Goal: Information Seeking & Learning: Learn about a topic

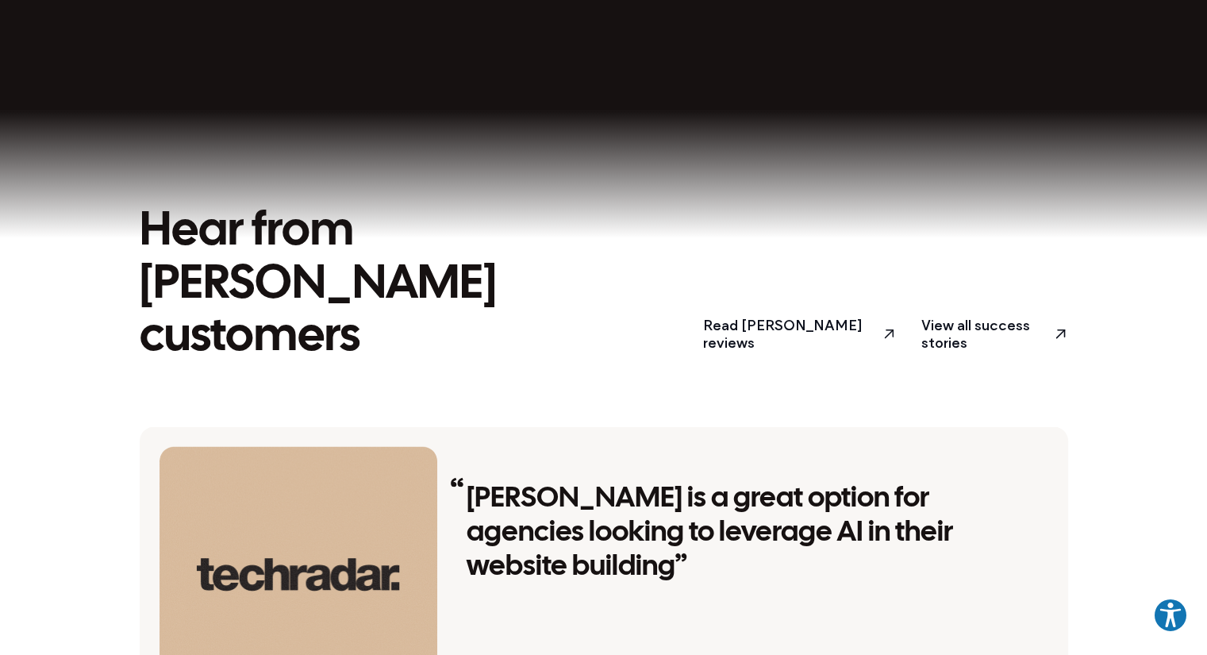
scroll to position [2777, 0]
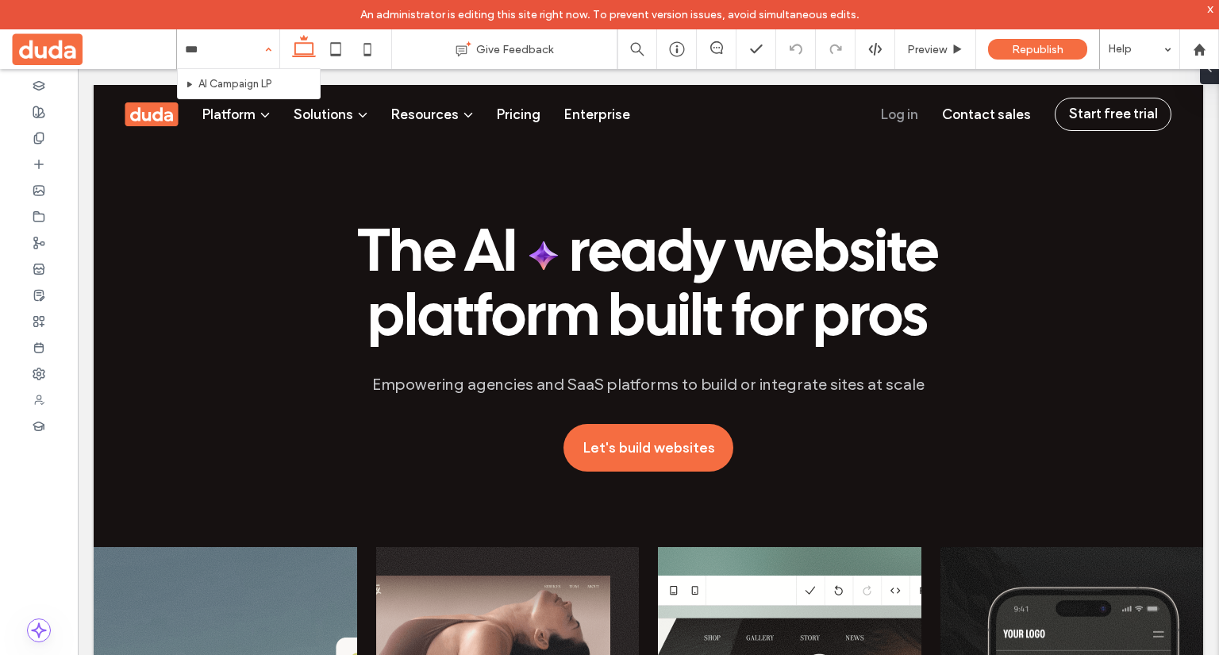
type input "****"
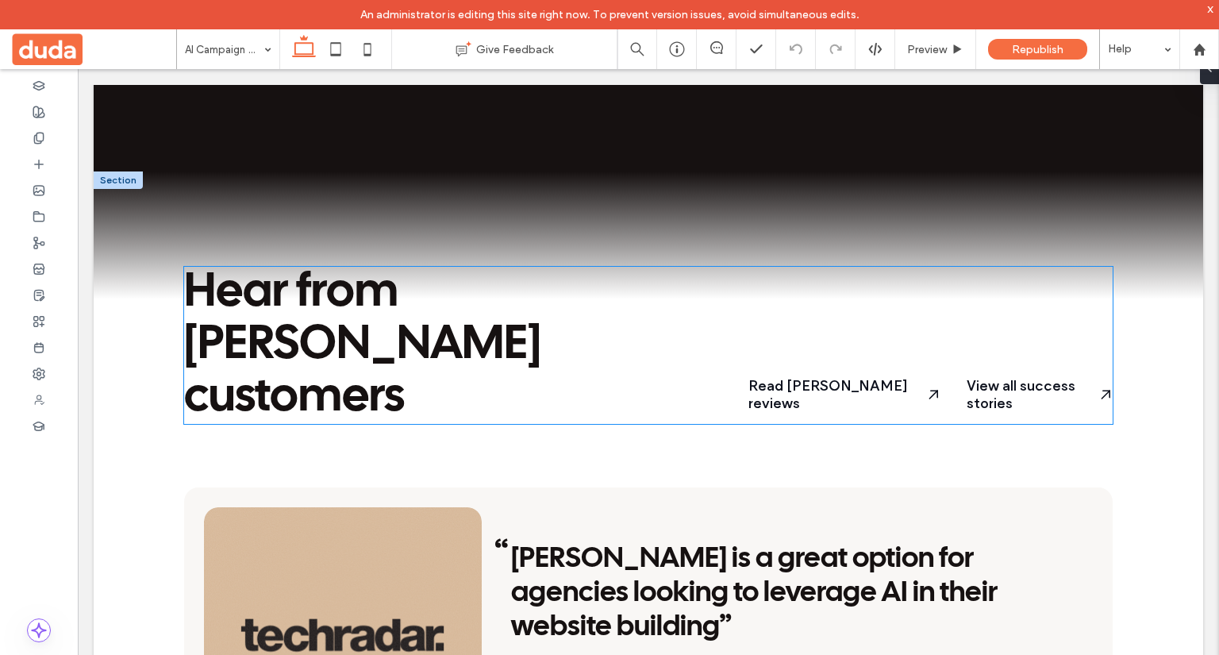
scroll to position [2777, 0]
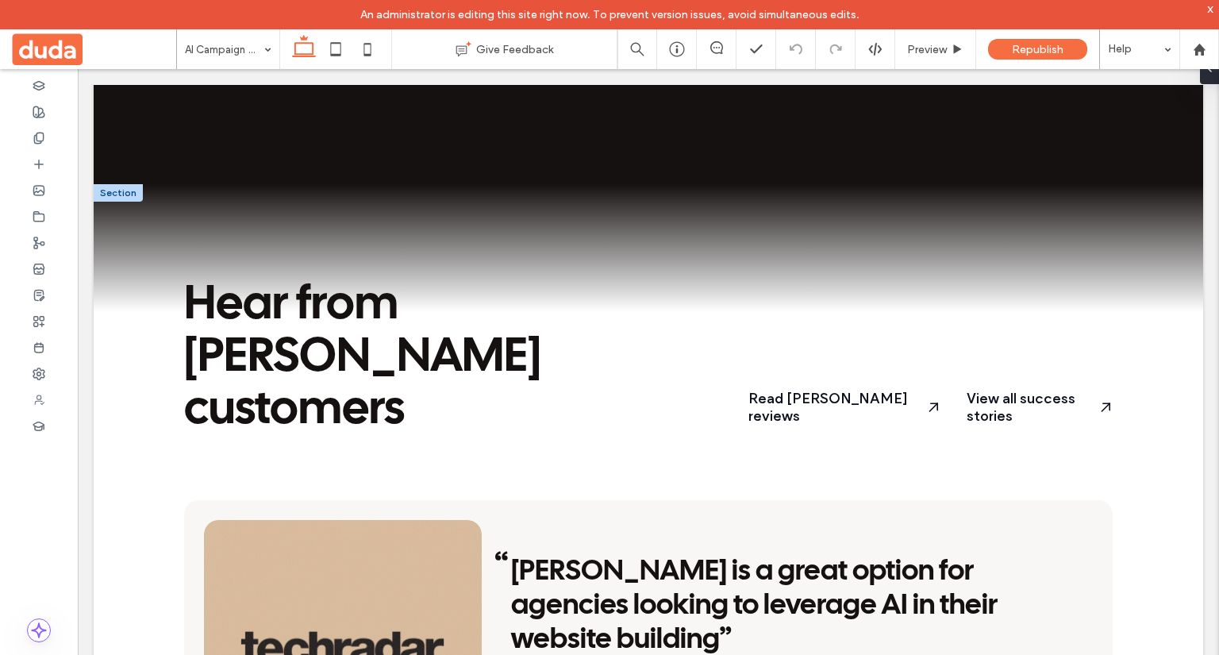
click at [137, 234] on div "Hear from [PERSON_NAME] customers Read [PERSON_NAME] reviews View all success s…" at bounding box center [648, 609] width 1109 height 850
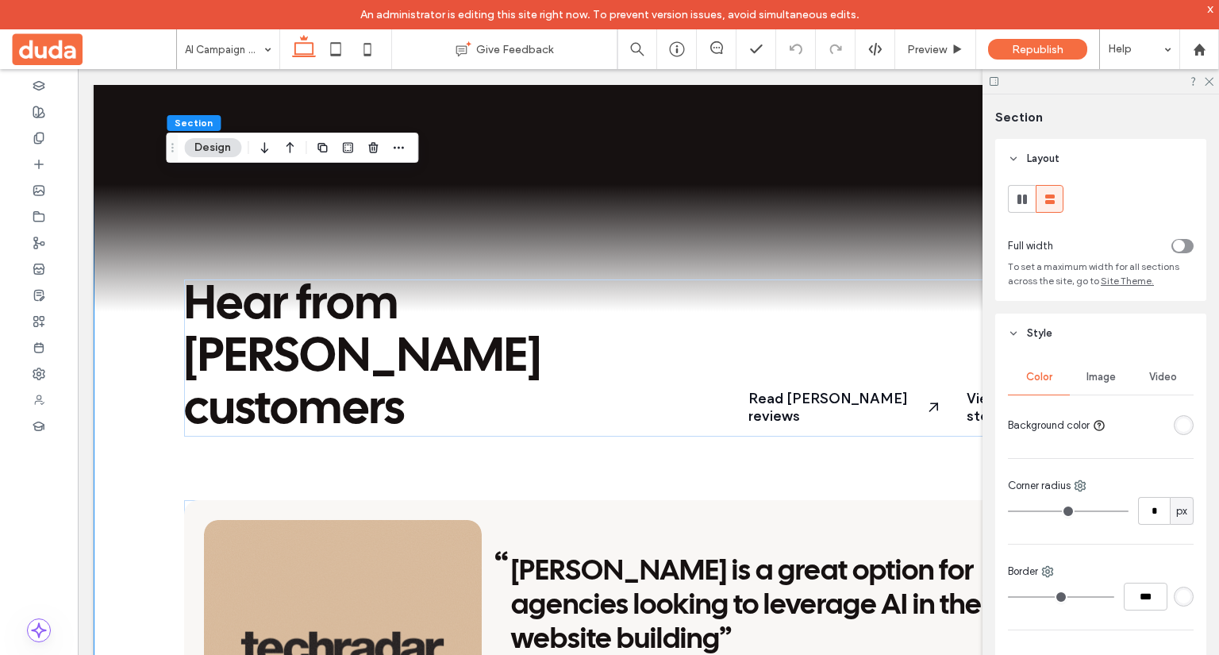
click at [141, 267] on div "Hear from [PERSON_NAME] customers Read [PERSON_NAME] reviews View all success s…" at bounding box center [648, 609] width 1109 height 850
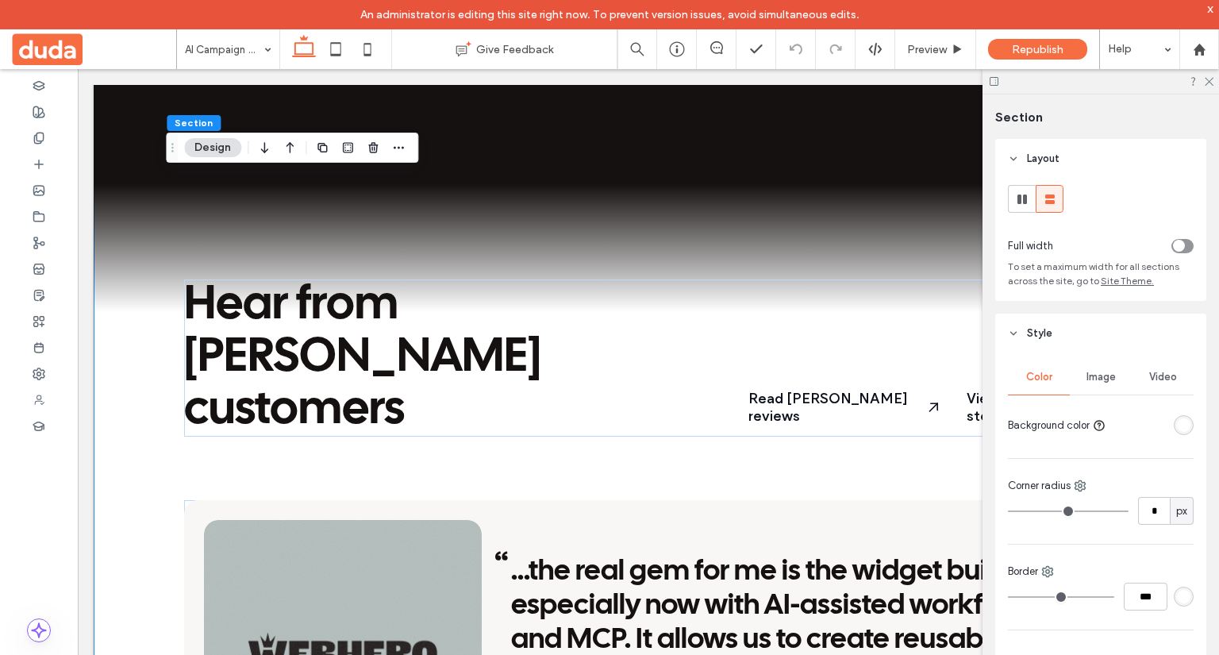
click at [140, 267] on div "Hear from [PERSON_NAME] customers Read [PERSON_NAME] reviews View all success s…" at bounding box center [648, 609] width 1109 height 850
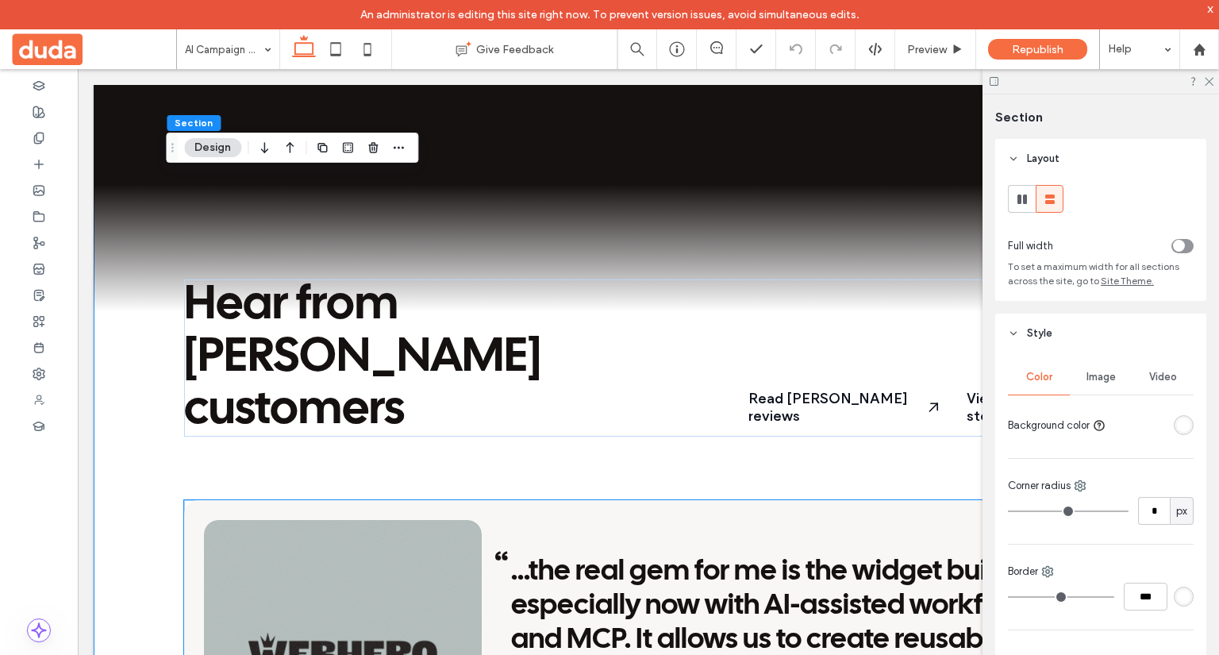
click at [250, 500] on div "...the real gem for me is the widget builder — especially now with AI-assisted …" at bounding box center [648, 652] width 928 height 305
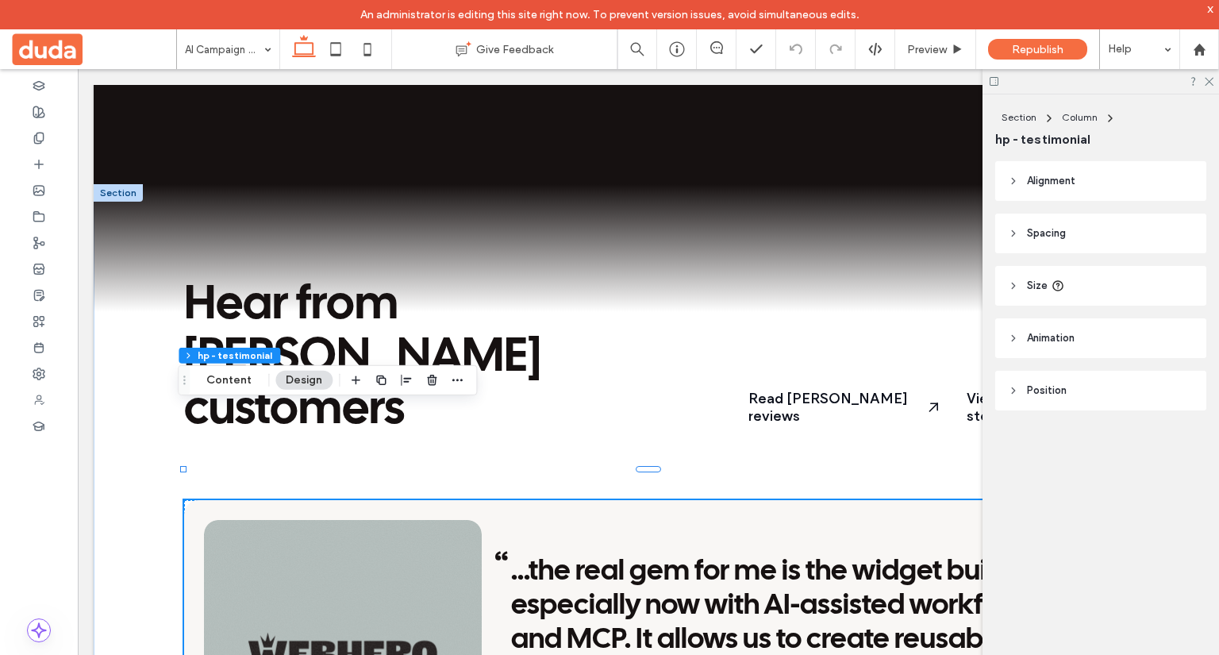
click at [250, 500] on div "...the real gem for me is the widget builder — especially now with AI-assisted …" at bounding box center [648, 652] width 928 height 305
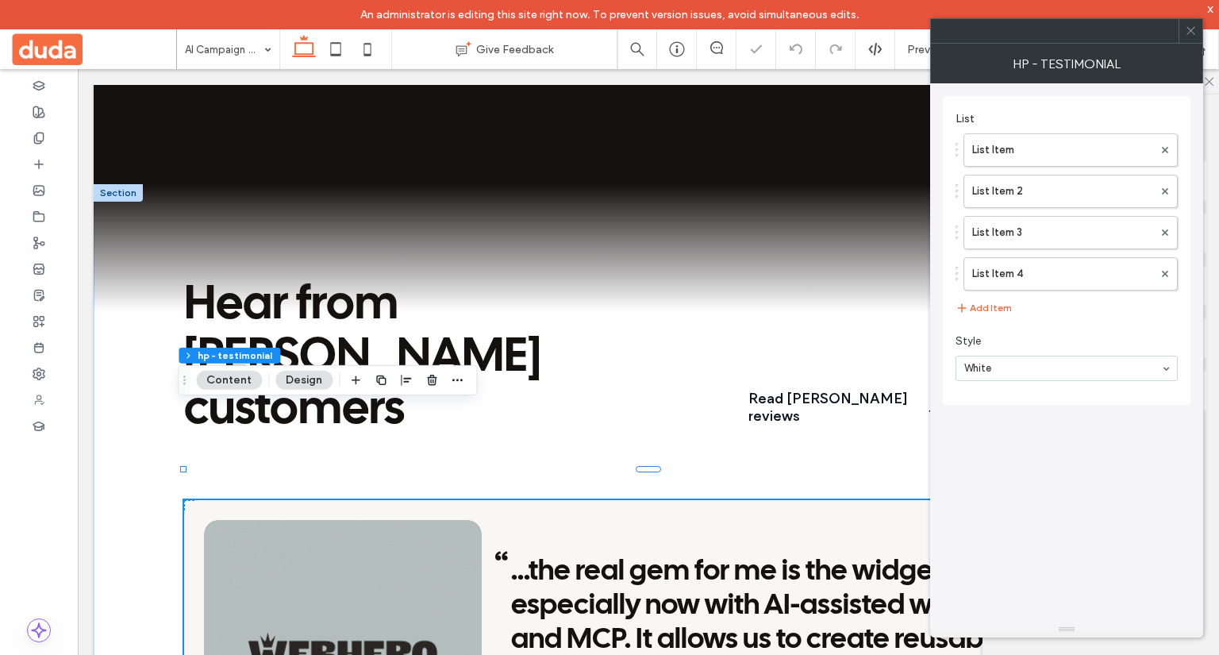
click at [1008, 456] on div "List List Item List Item 2 List Item 3 List Item 4 Add Item Style White" at bounding box center [1066, 352] width 248 height 538
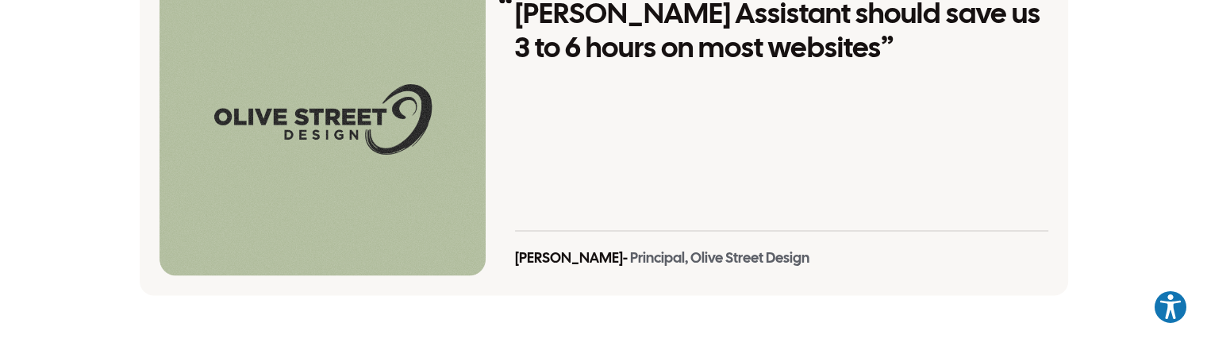
scroll to position [3165, 0]
